Goal: Task Accomplishment & Management: Manage account settings

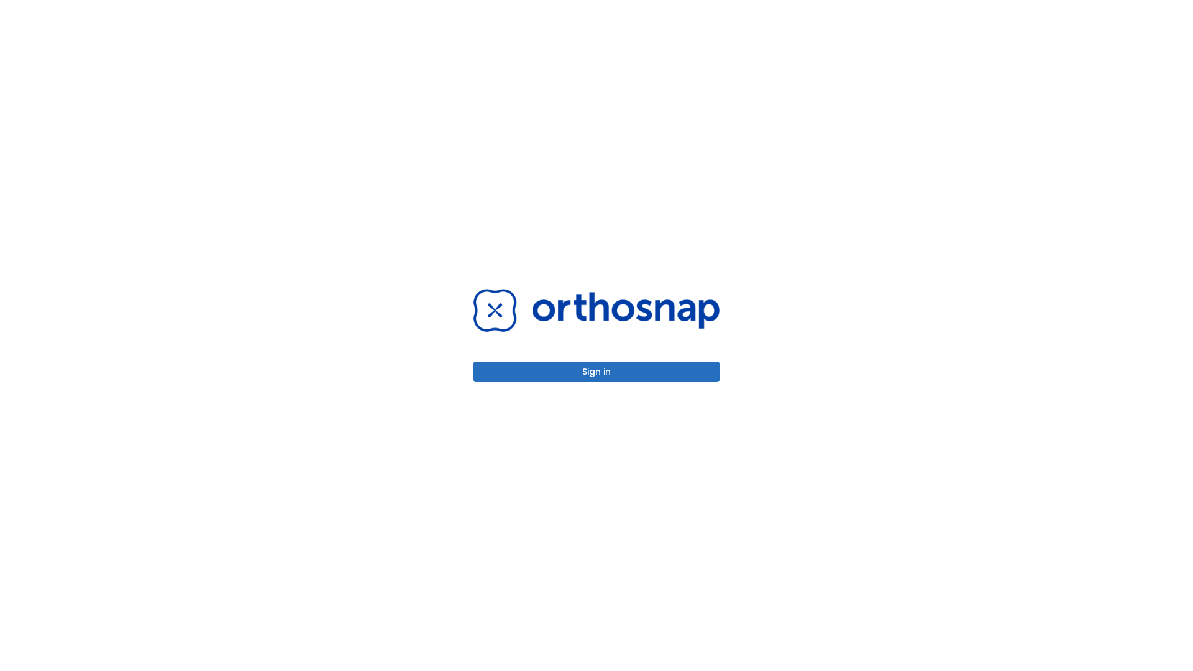
click at [596, 371] on button "Sign in" at bounding box center [596, 372] width 246 height 20
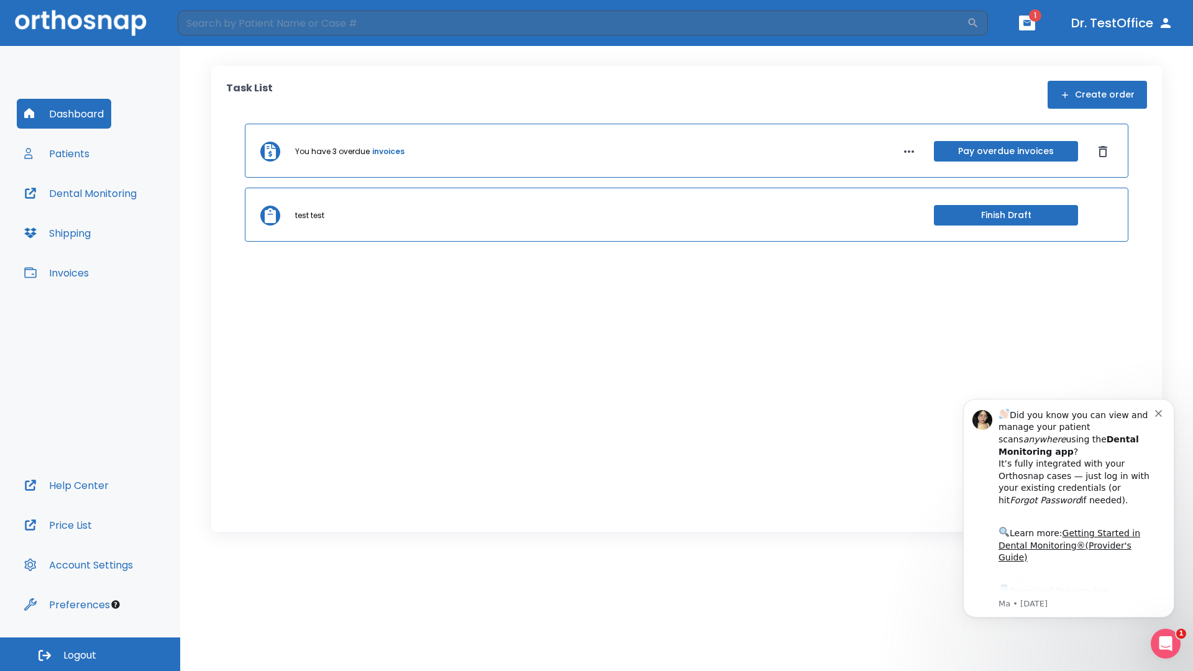
click at [90, 654] on span "Logout" at bounding box center [79, 655] width 33 height 14
